Goal: Task Accomplishment & Management: Manage account settings

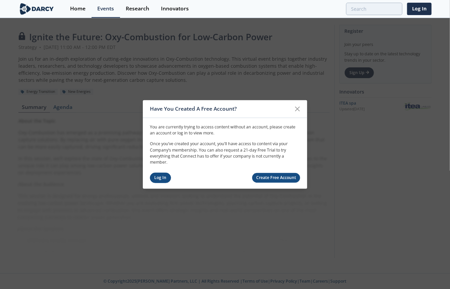
click at [151, 177] on link "Log In" at bounding box center [160, 178] width 21 height 10
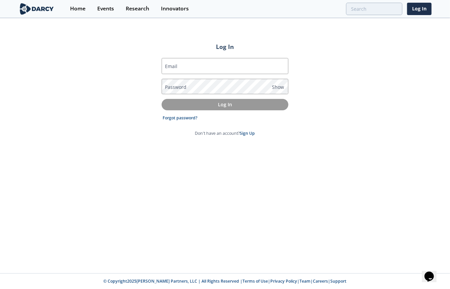
type input "[DOMAIN_NAME][EMAIL_ADDRESS][DOMAIN_NAME]"
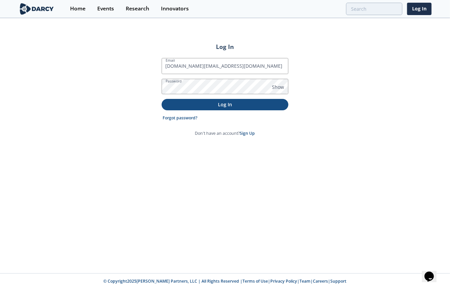
click at [218, 106] on p "Log In" at bounding box center [224, 104] width 117 height 7
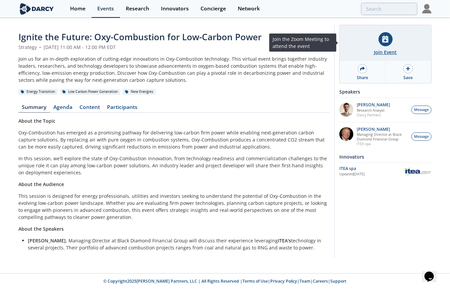
click at [392, 41] on div at bounding box center [386, 39] width 14 height 14
